Goal: Find specific page/section: Find specific page/section

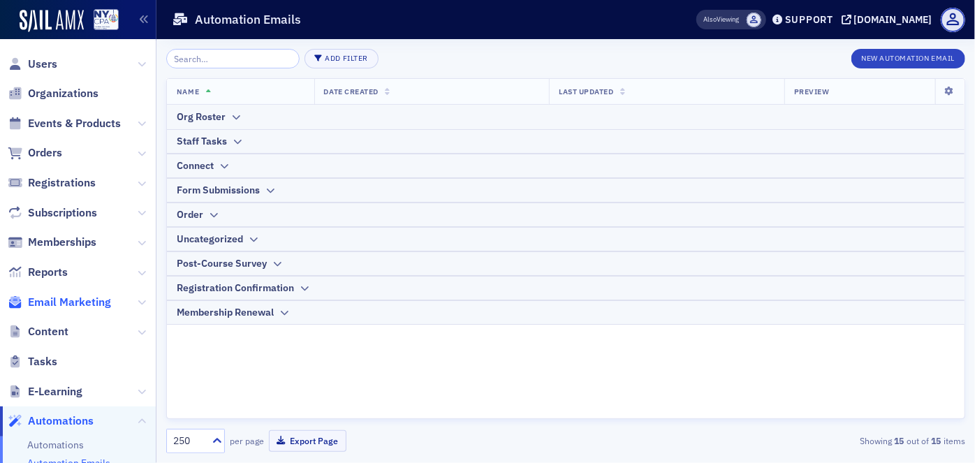
click at [101, 304] on span "Email Marketing" at bounding box center [69, 302] width 83 height 15
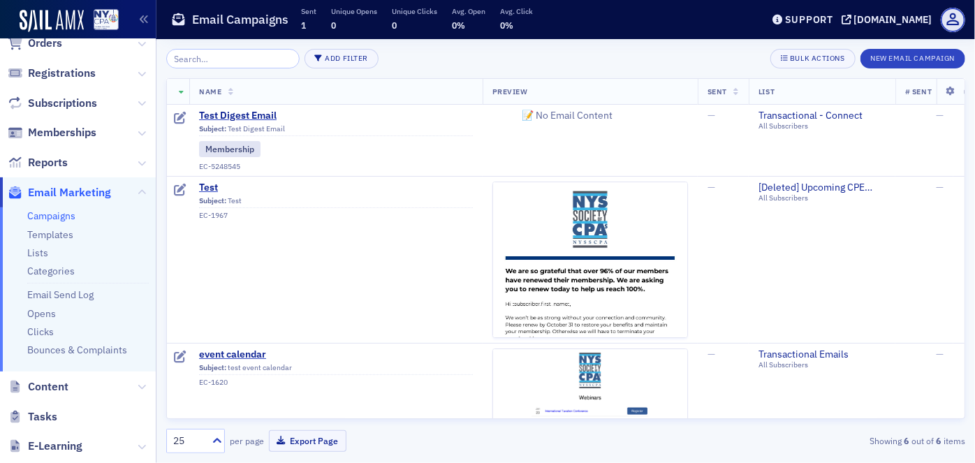
scroll to position [112, 0]
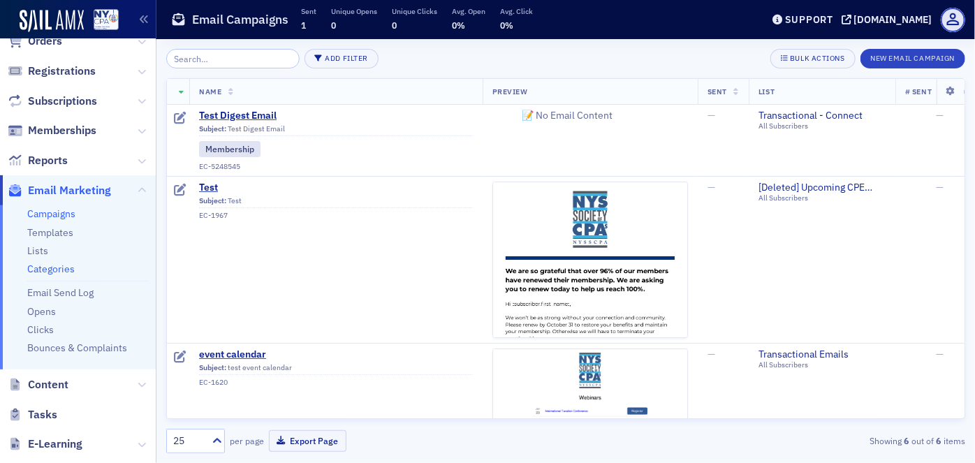
click at [42, 266] on link "Categories" at bounding box center [51, 269] width 48 height 13
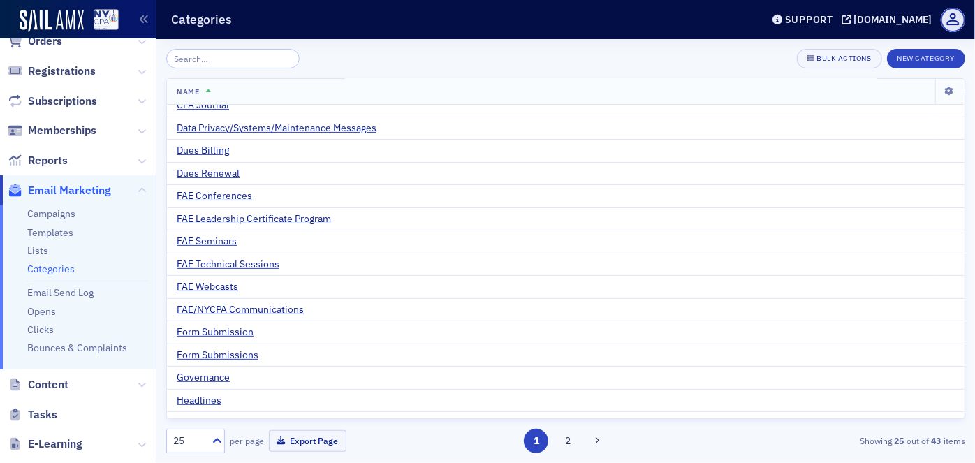
scroll to position [247, 0]
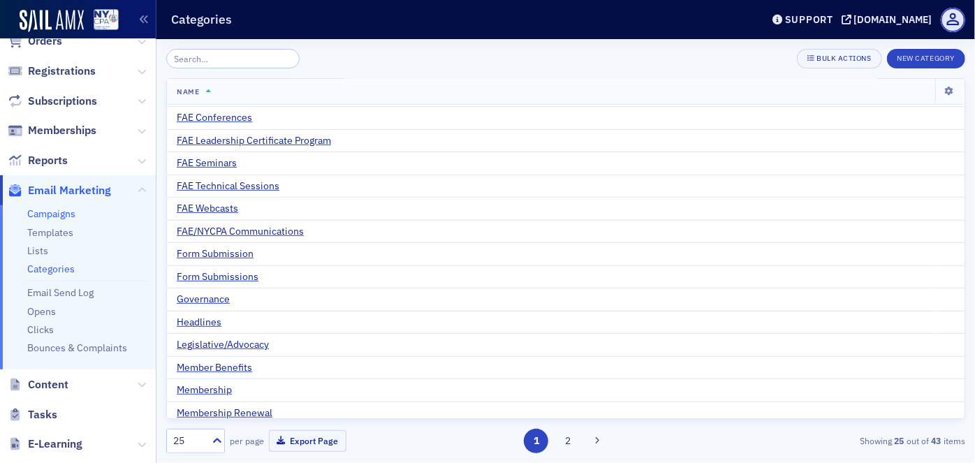
click at [65, 215] on link "Campaigns" at bounding box center [51, 214] width 48 height 13
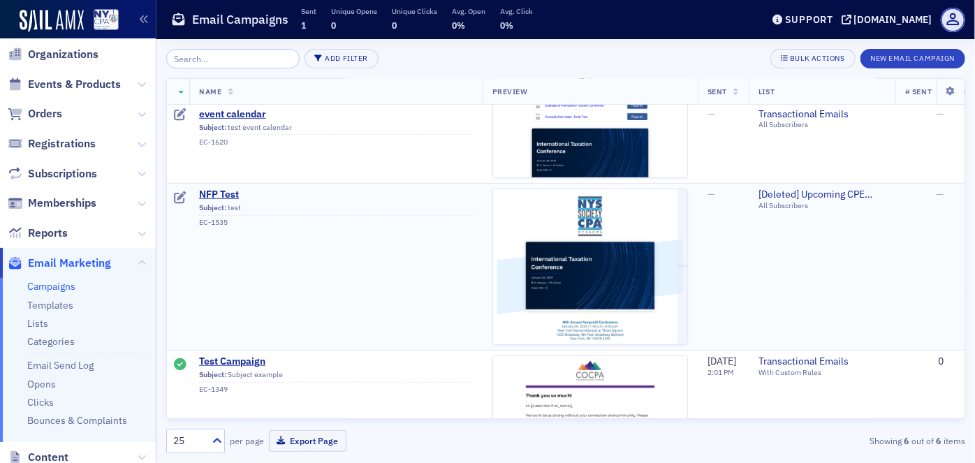
scroll to position [32, 0]
